Goal: Information Seeking & Learning: Learn about a topic

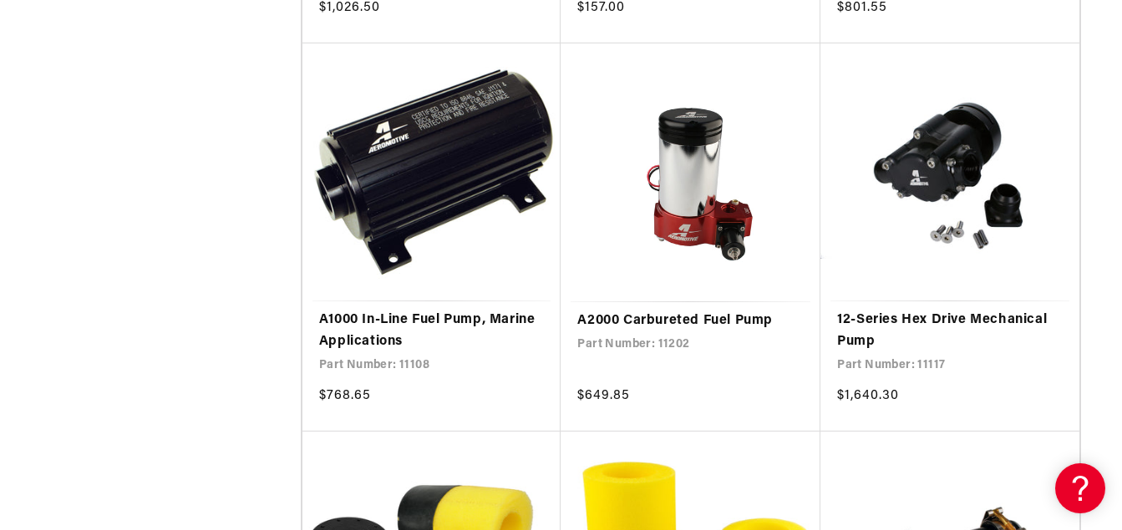
scroll to position [2036, 0]
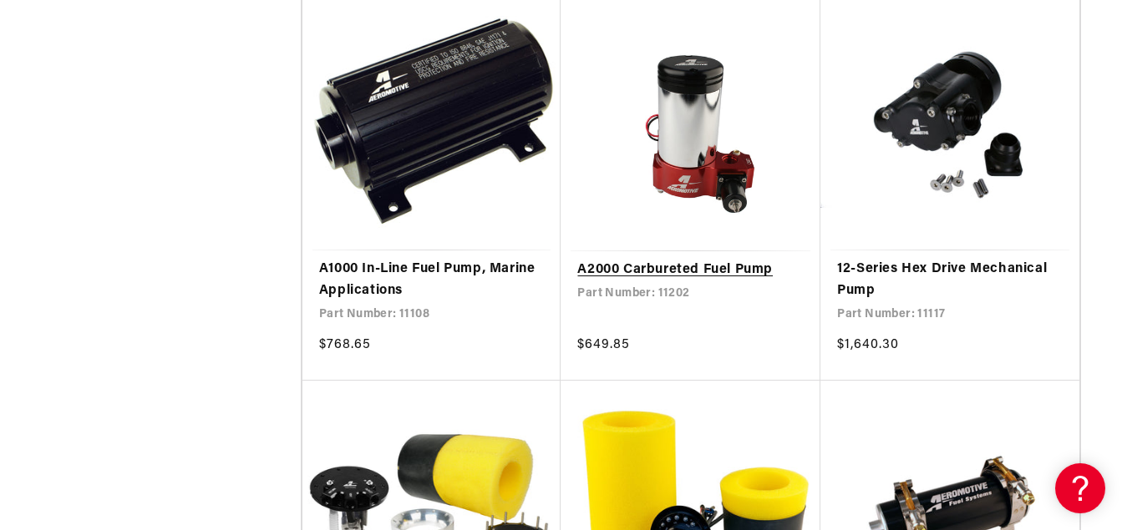
click at [698, 266] on link "A2000 Carbureted Fuel Pump" at bounding box center [690, 271] width 226 height 22
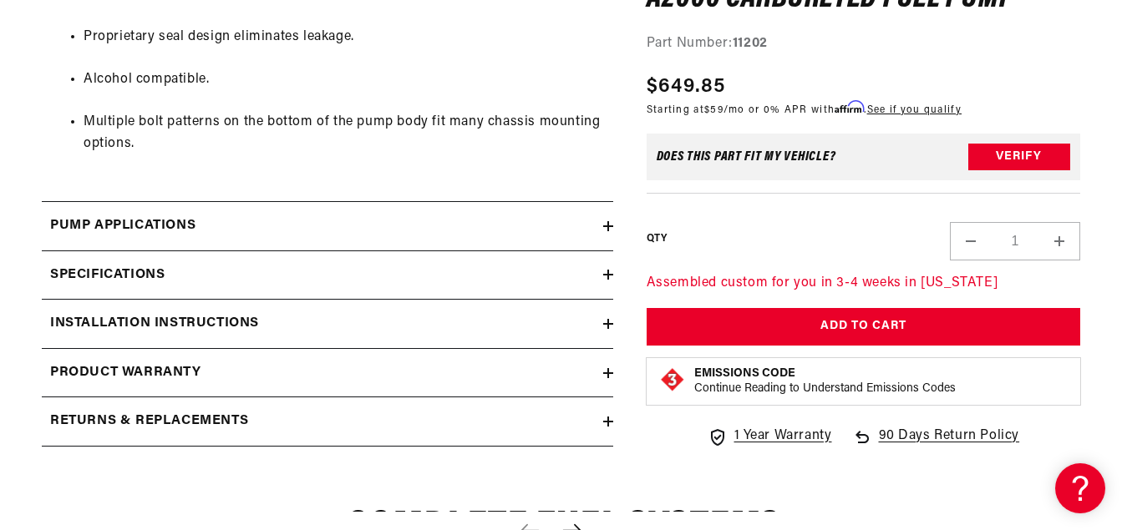
scroll to position [1244, 0]
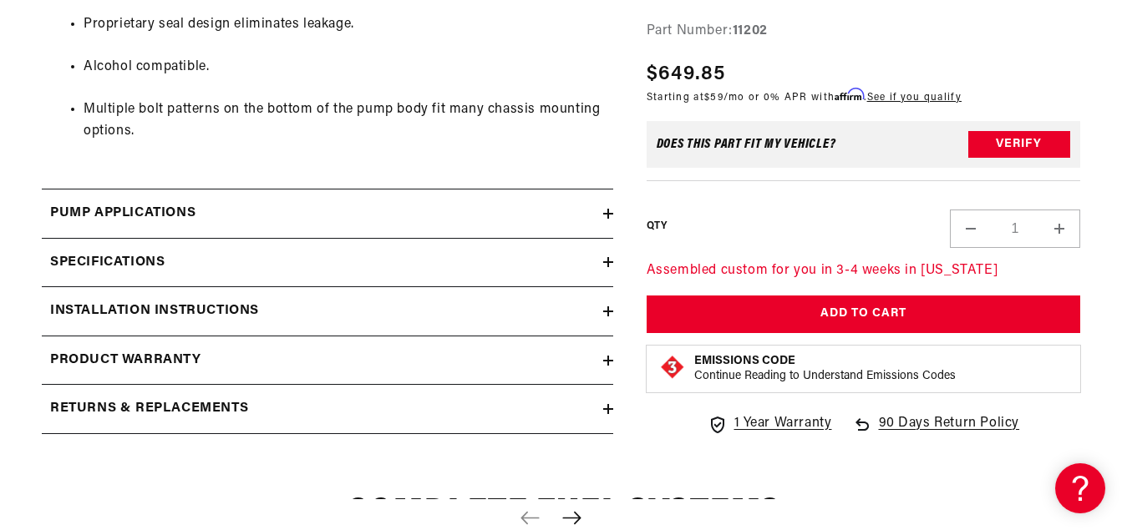
click at [605, 258] on icon at bounding box center [608, 262] width 10 height 10
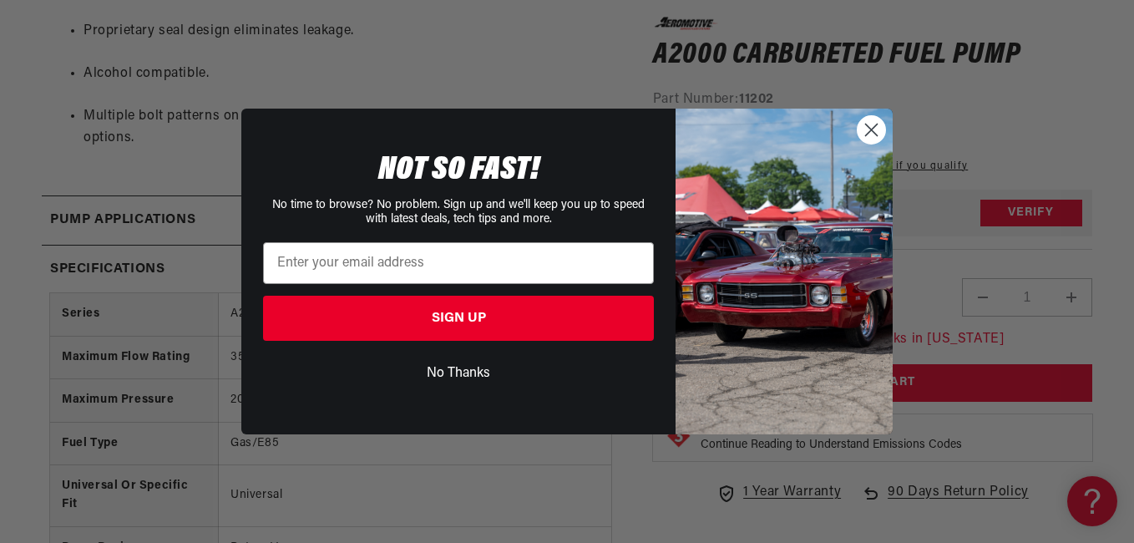
click at [874, 130] on circle "Close dialog" at bounding box center [872, 130] width 28 height 28
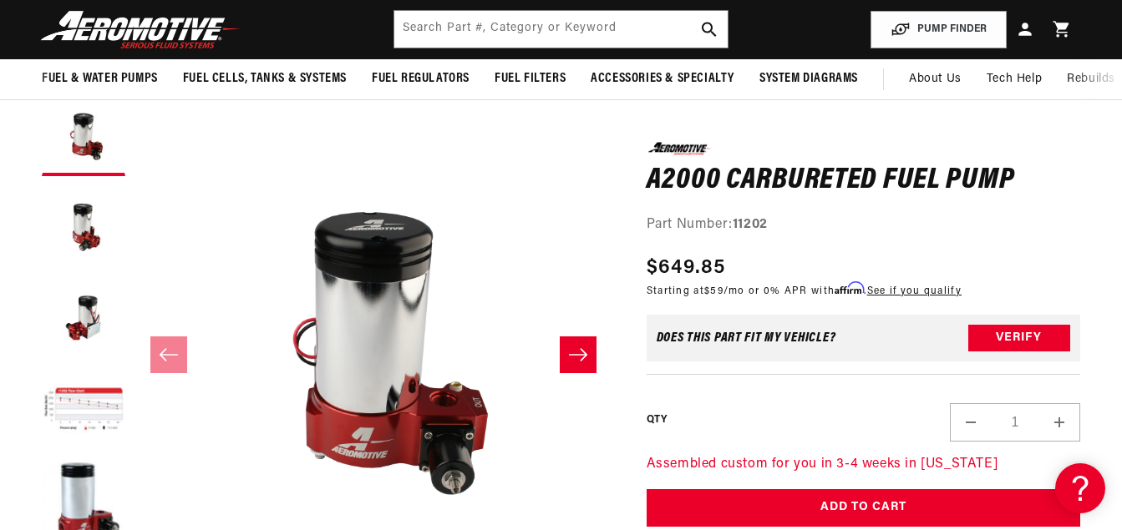
scroll to position [131, 0]
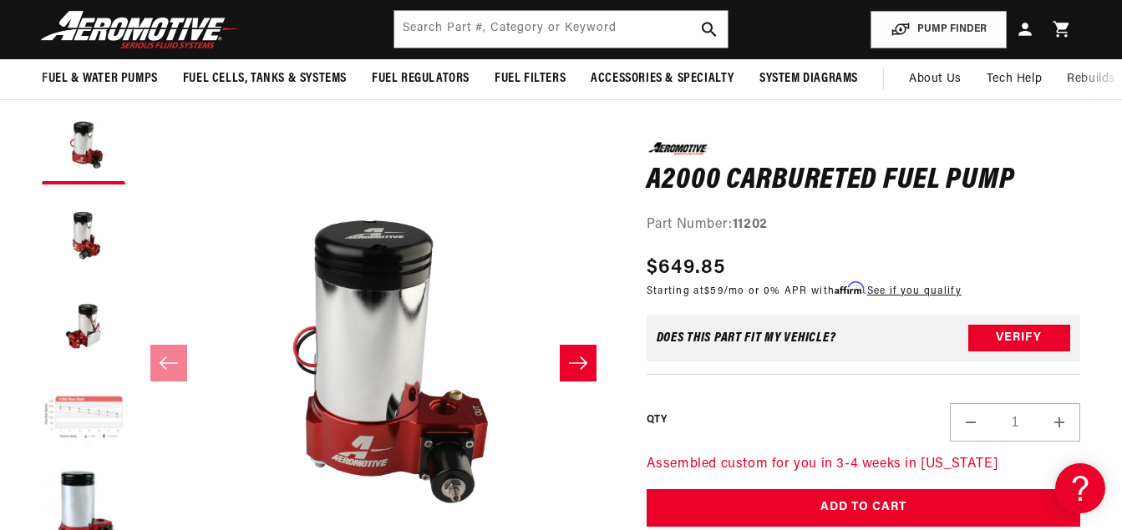
click at [83, 403] on button "Load image 4 in gallery view" at bounding box center [84, 419] width 84 height 84
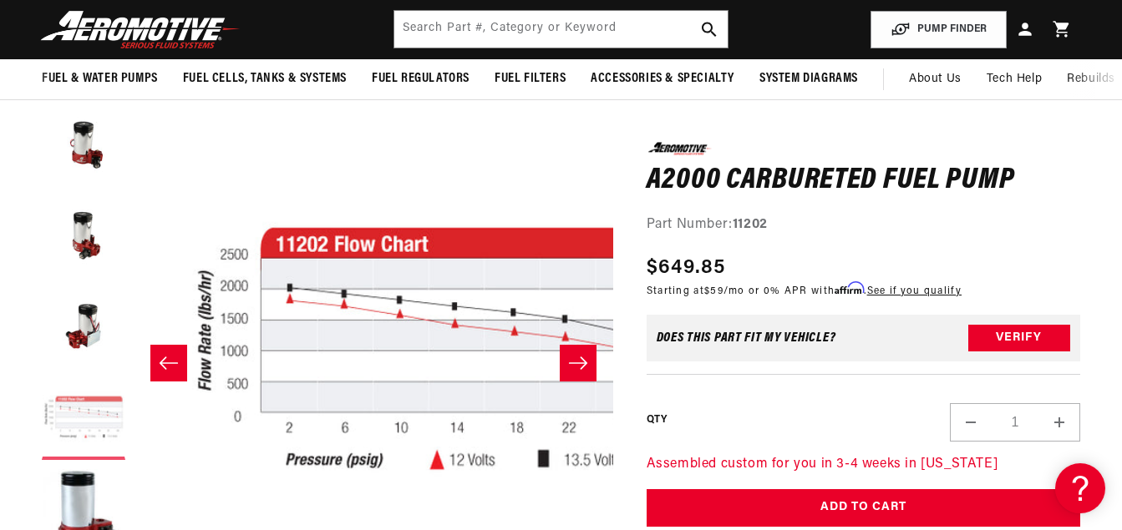
scroll to position [0, 1436]
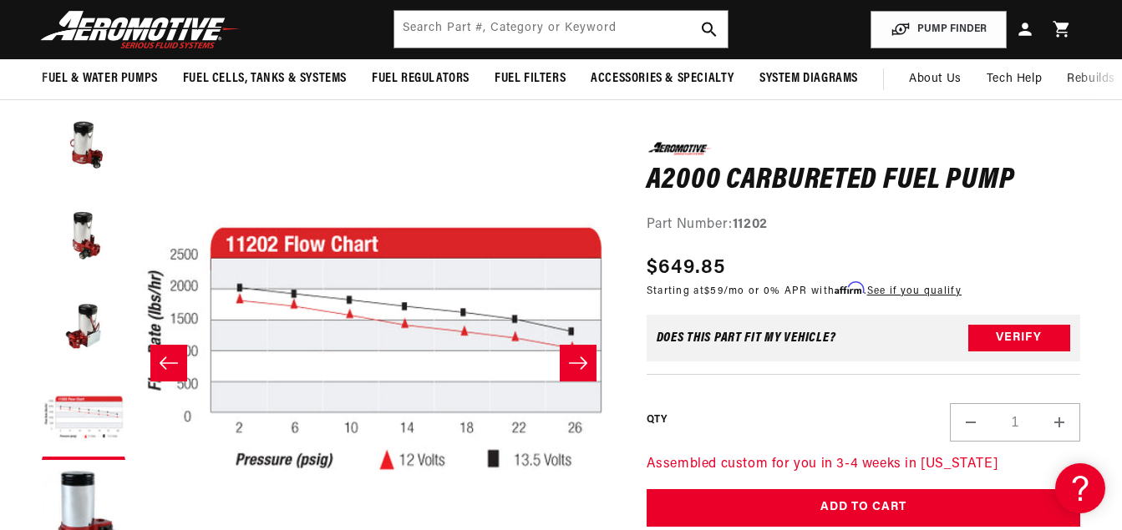
click at [571, 359] on icon "Slide right" at bounding box center [578, 363] width 20 height 17
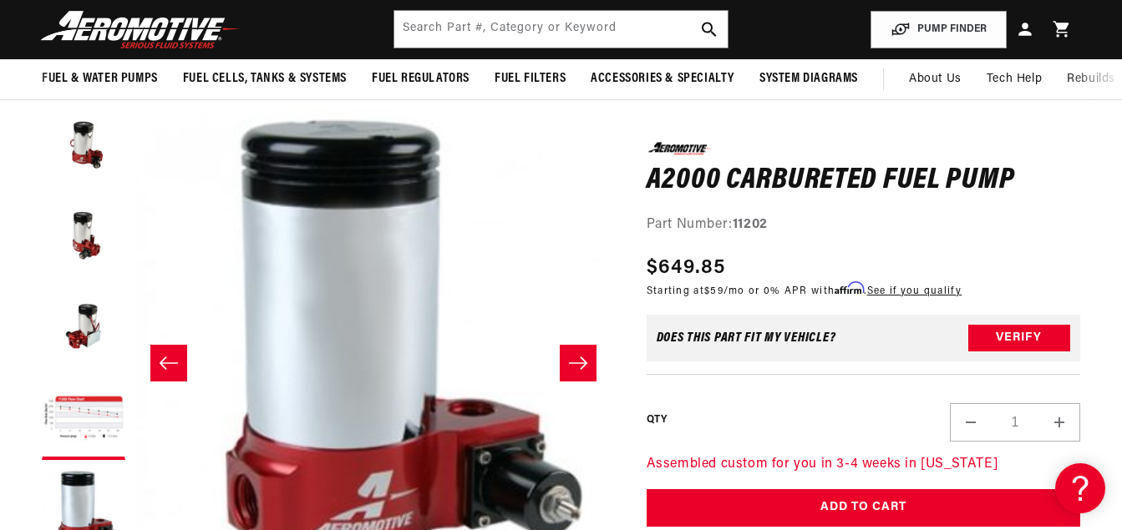
scroll to position [149, 0]
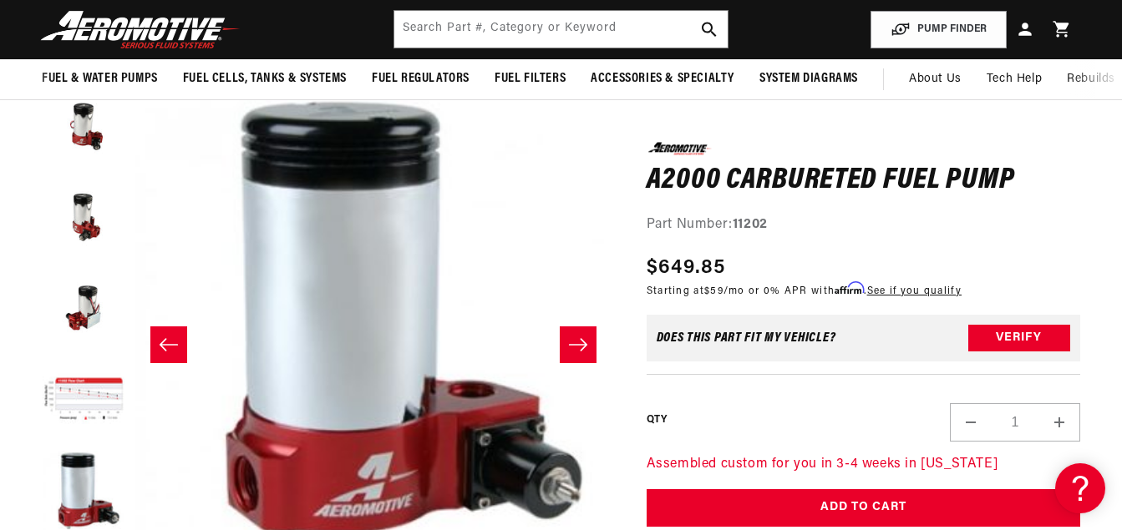
click at [579, 340] on icon "Slide right" at bounding box center [578, 345] width 20 height 17
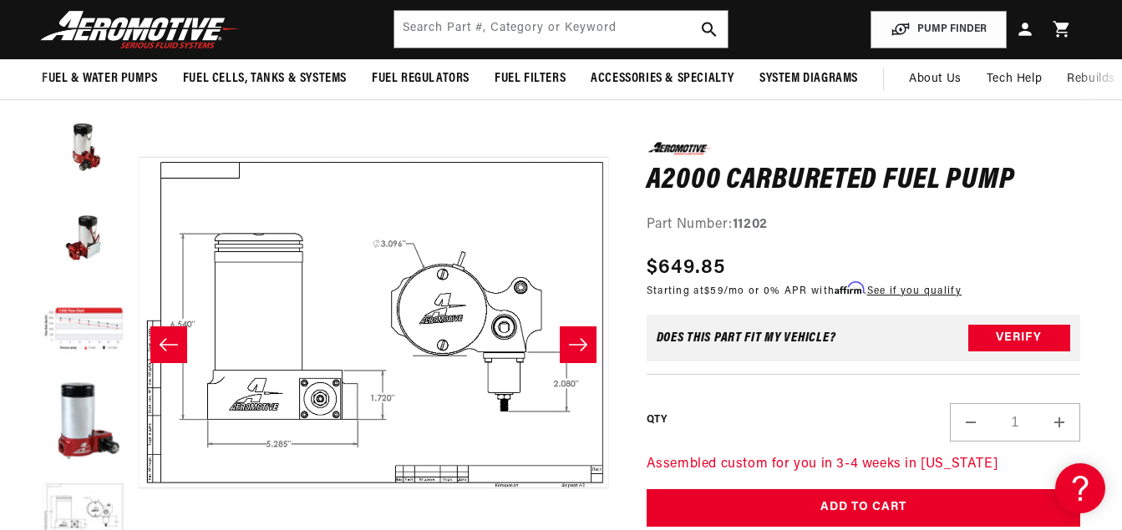
scroll to position [92, 0]
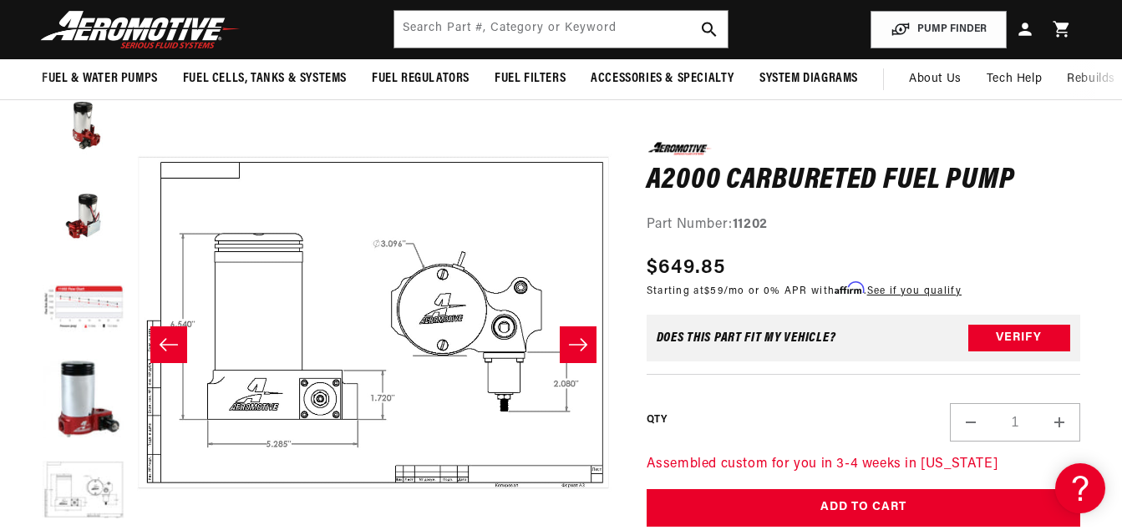
click at [579, 341] on icon "Slide right" at bounding box center [578, 345] width 20 height 17
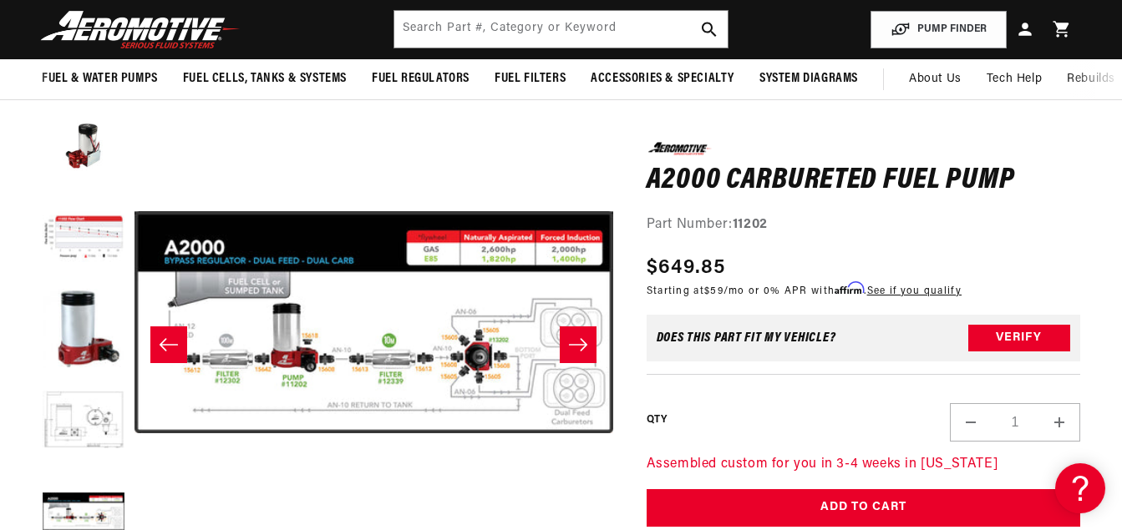
scroll to position [184, 0]
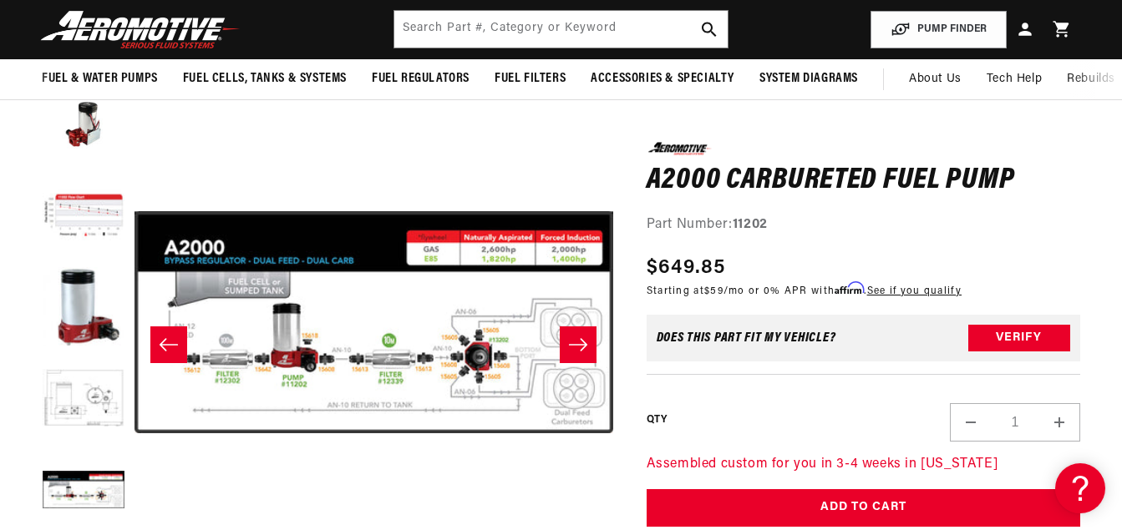
click at [579, 342] on icon "Slide right" at bounding box center [578, 345] width 20 height 17
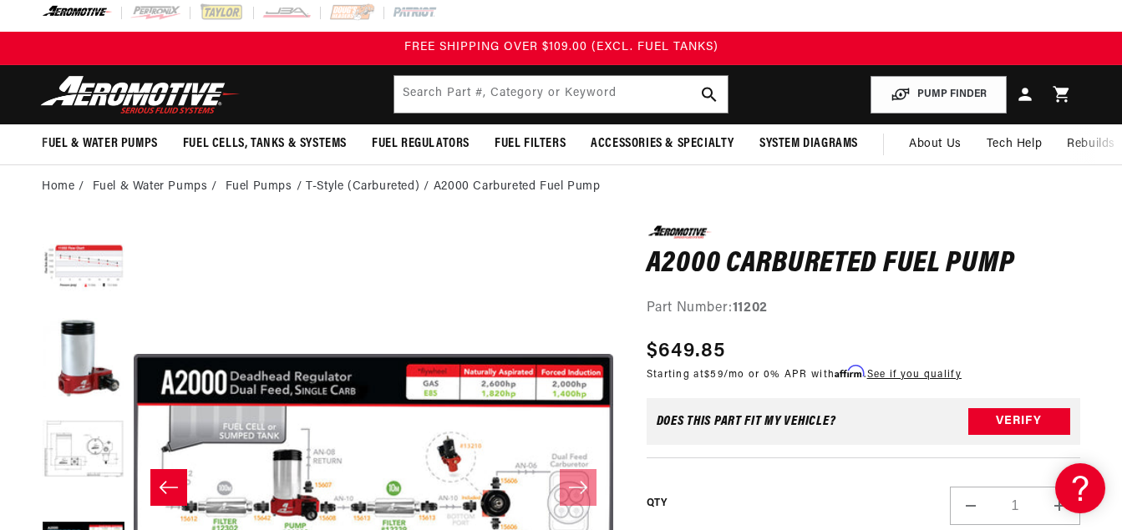
scroll to position [0, 0]
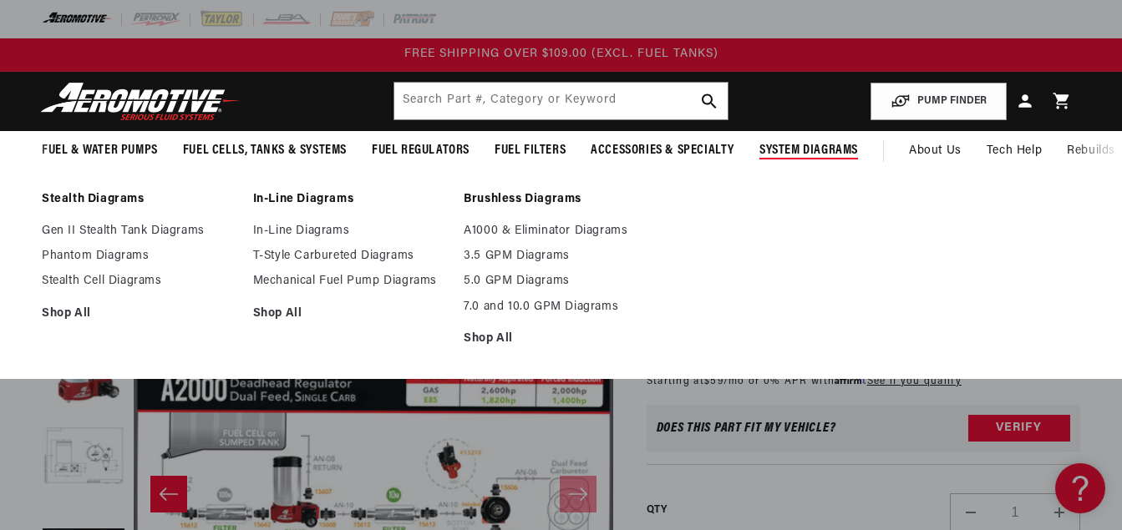
click at [805, 147] on span "System Diagrams" at bounding box center [808, 151] width 99 height 18
